Goal: Book appointment/travel/reservation

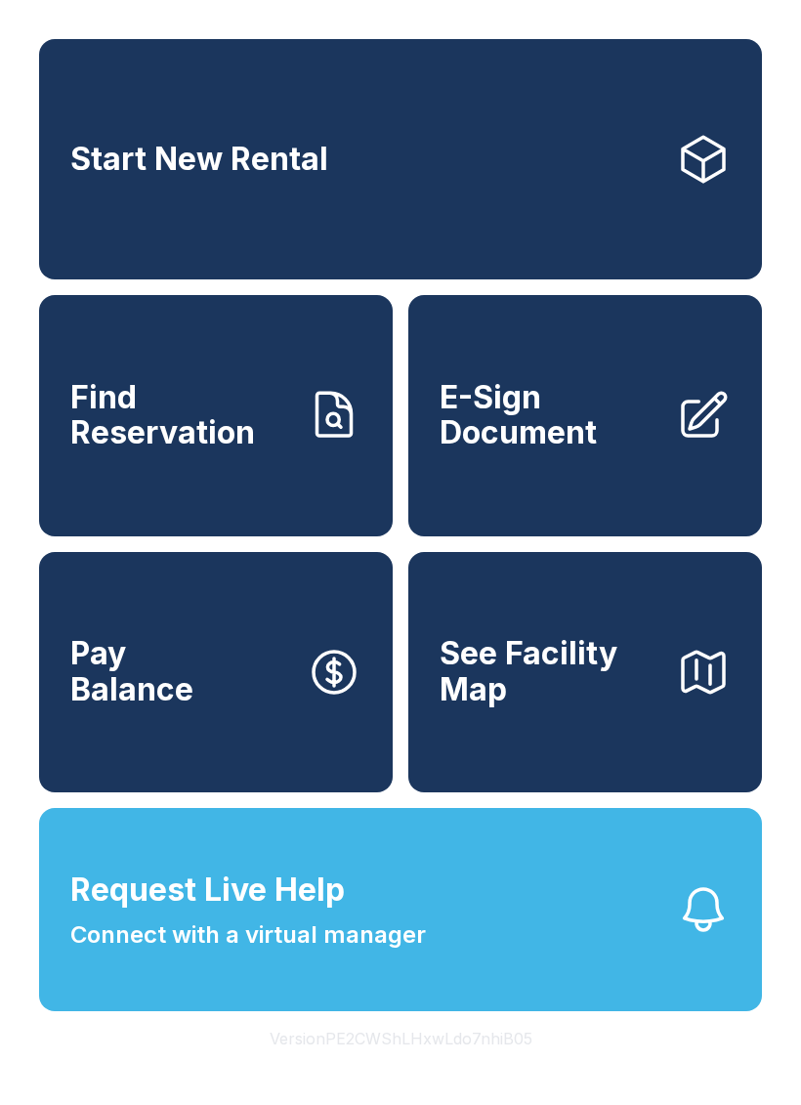
click at [379, 192] on link "Start New Rental" at bounding box center [400, 159] width 723 height 240
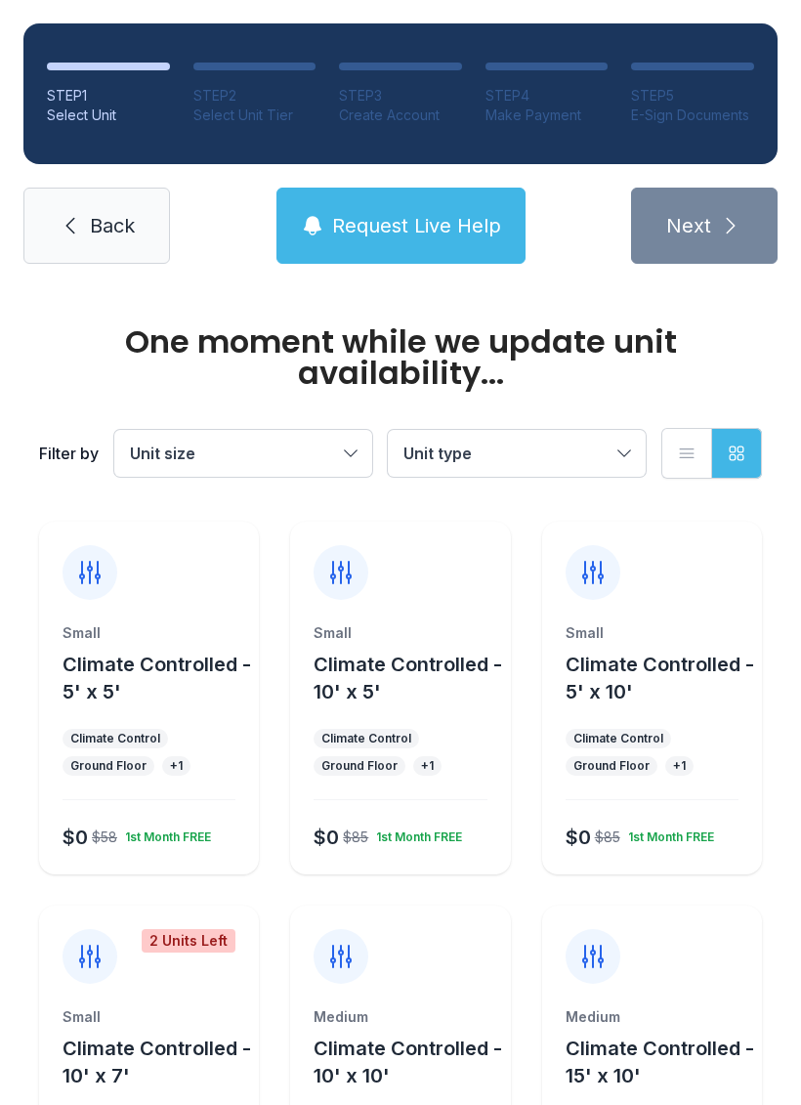
click at [142, 726] on div "Small Climate Controlled - 5' x 5' Climate Control Ground Floor + 1 $0 $58 1st …" at bounding box center [149, 749] width 220 height 251
click at [196, 637] on div "Small" at bounding box center [149, 634] width 173 height 20
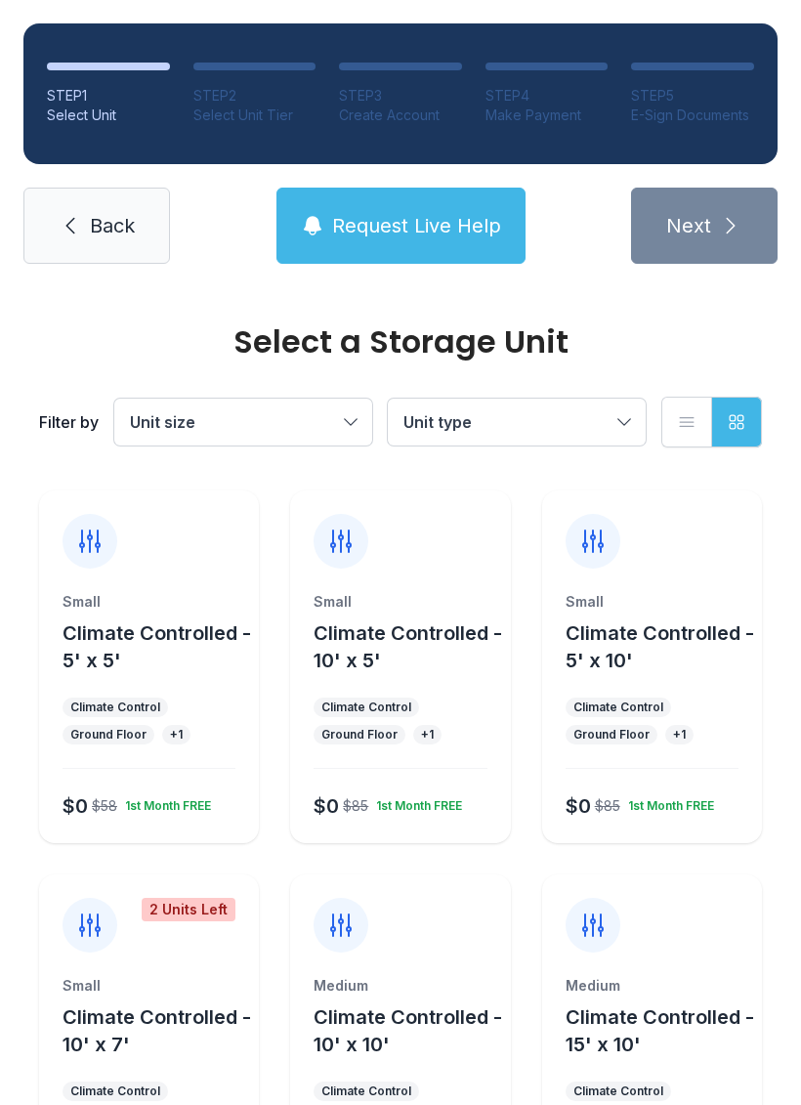
click at [185, 672] on button "Climate Controlled - 5' x 5'" at bounding box center [157, 647] width 189 height 55
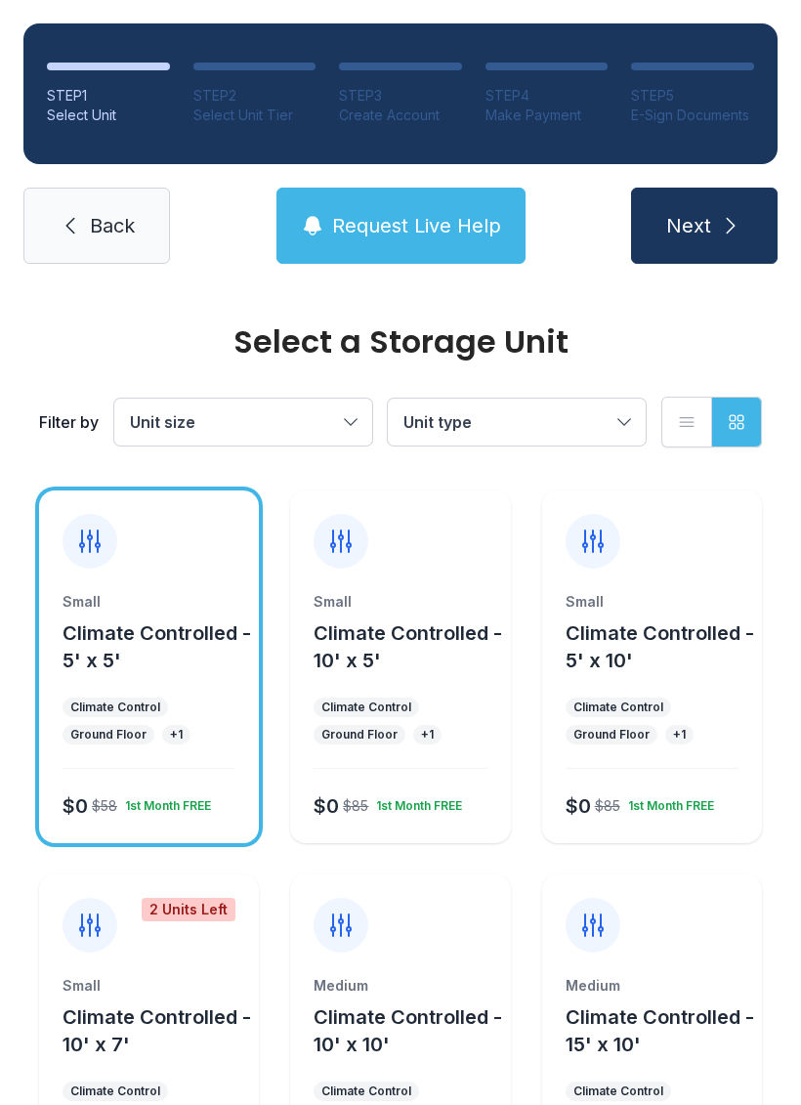
click at [739, 211] on button "Next" at bounding box center [704, 226] width 147 height 76
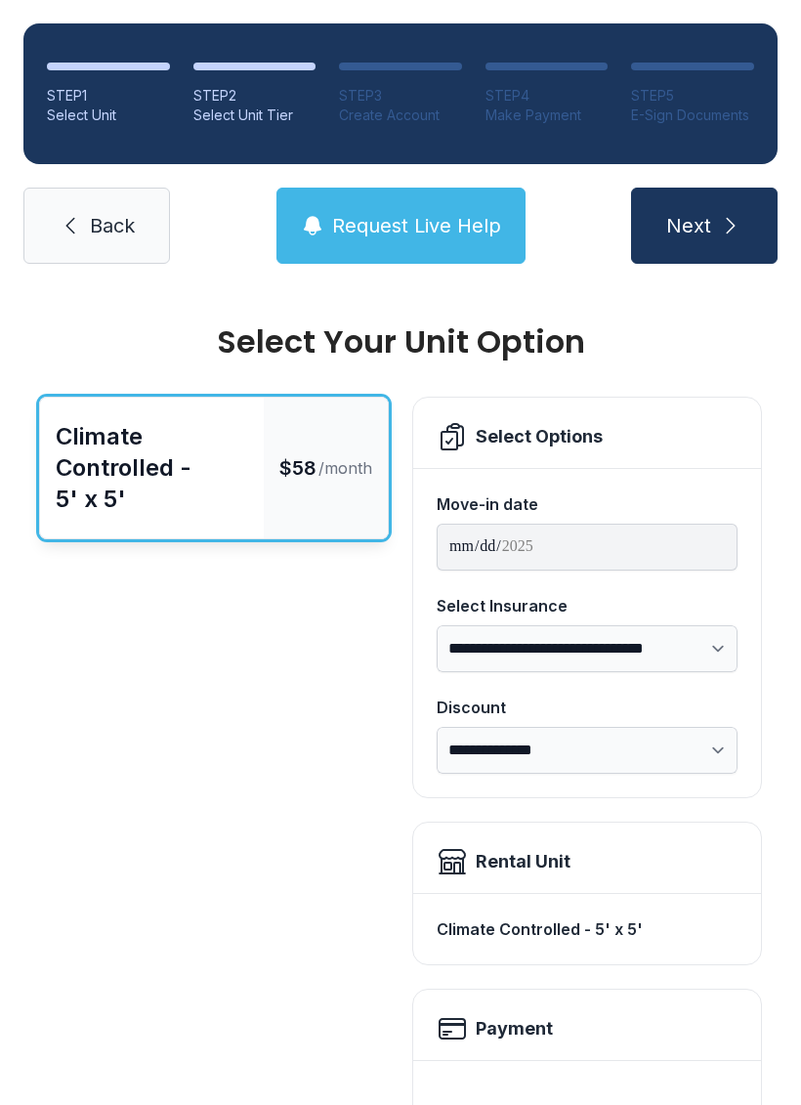
click at [66, 232] on icon at bounding box center [70, 225] width 23 height 23
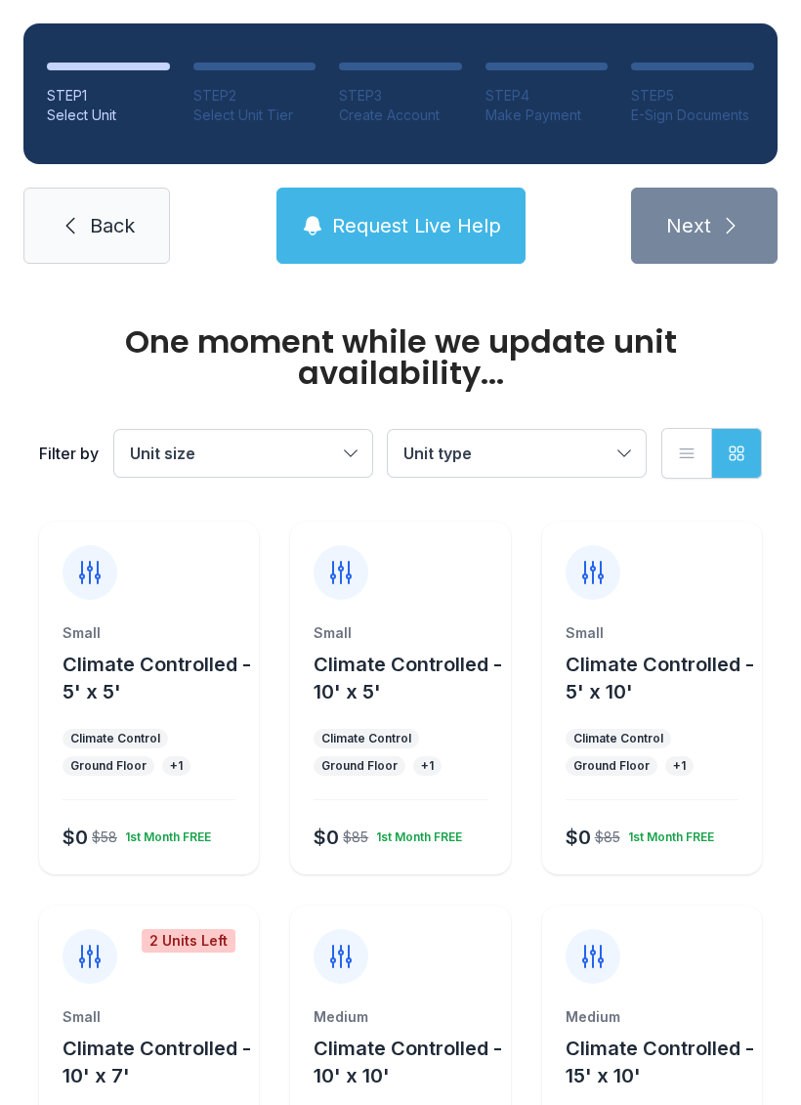
click at [95, 228] on span "Back" at bounding box center [112, 225] width 45 height 27
